Goal: Task Accomplishment & Management: Complete application form

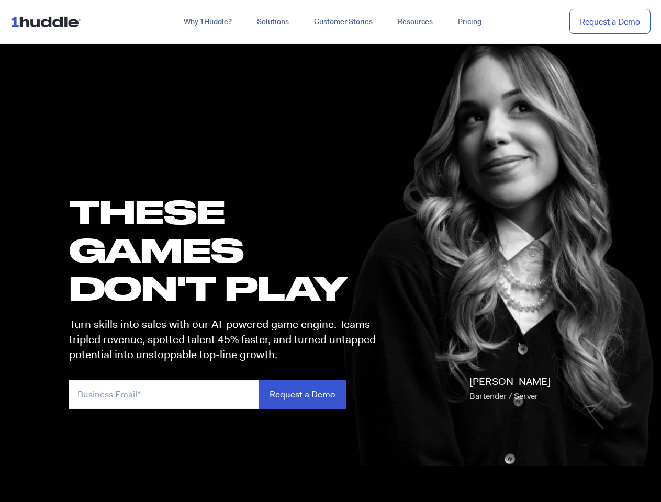
click at [330, 251] on h1 "these GAMES DON'T PLAY" at bounding box center [227, 250] width 316 height 115
click at [207, 22] on link "Why 1Huddle?" at bounding box center [207, 22] width 73 height 19
click at [272, 22] on link "Solutions" at bounding box center [272, 22] width 57 height 19
click at [414, 22] on link "Resources" at bounding box center [415, 22] width 60 height 19
click at [227, 395] on input "email" at bounding box center [163, 394] width 189 height 29
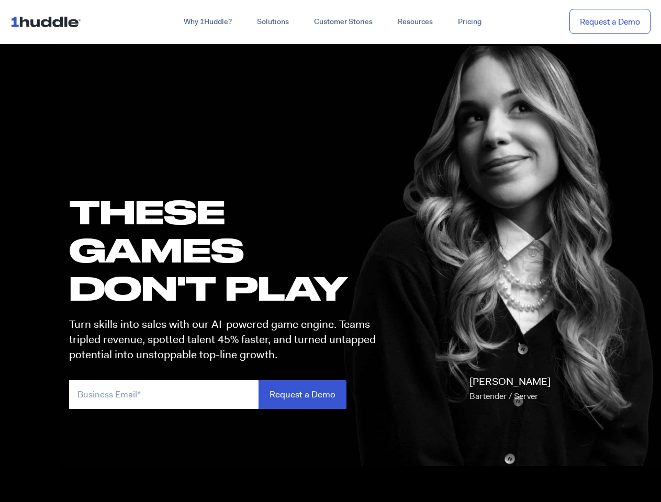
click at [302, 395] on input "Request a Demo" at bounding box center [303, 394] width 88 height 29
